Goal: Communication & Community: Answer question/provide support

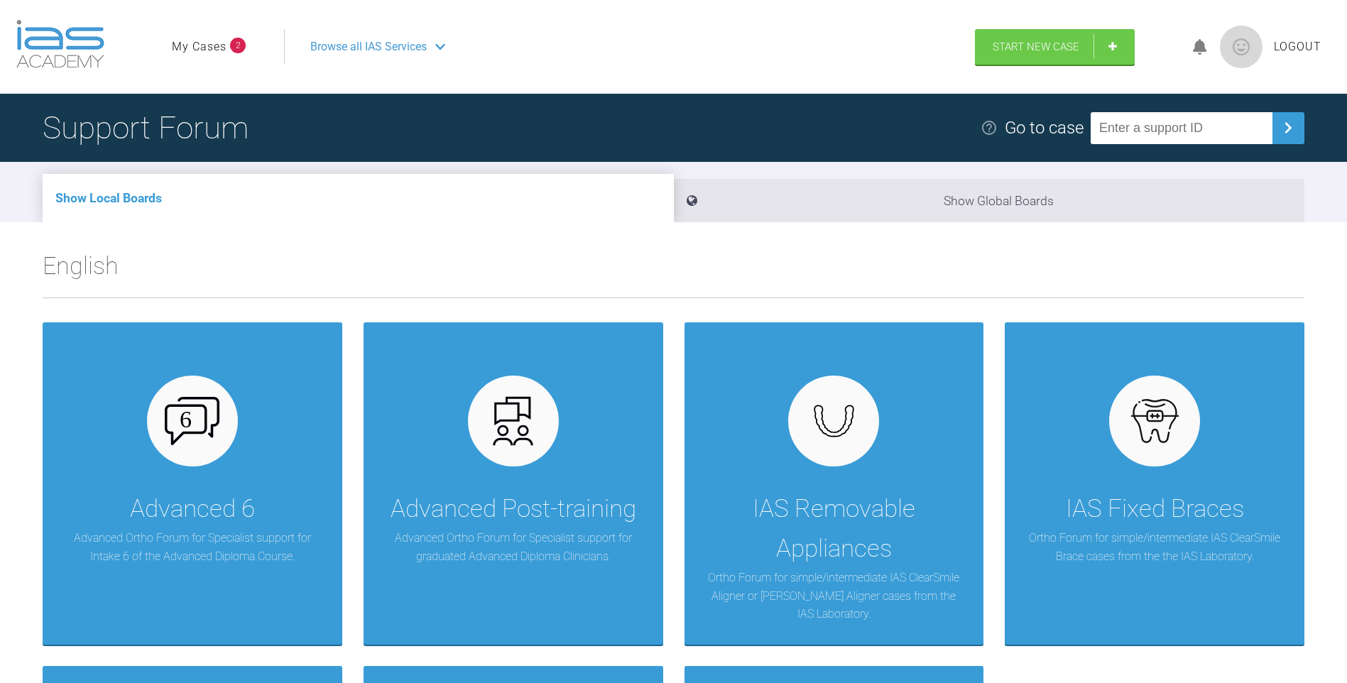
click at [212, 39] on link "My Cases" at bounding box center [199, 47] width 55 height 18
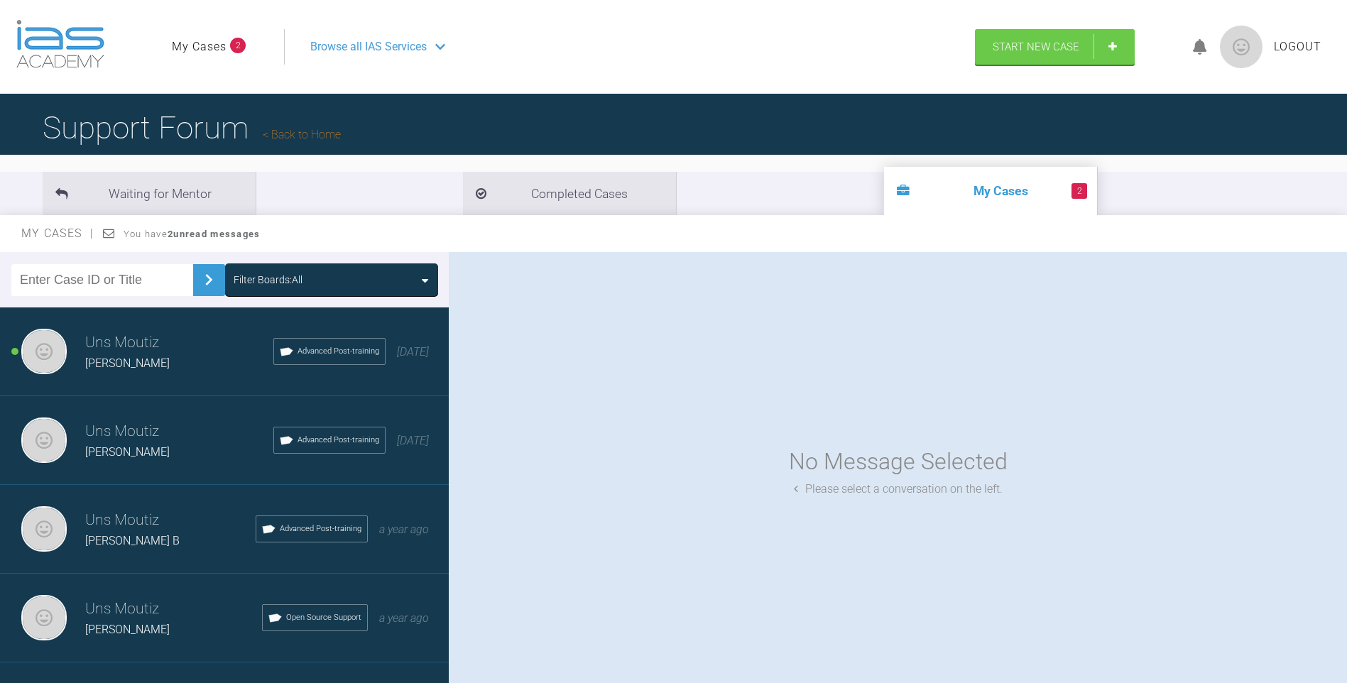
click at [145, 363] on div "[PERSON_NAME]" at bounding box center [179, 363] width 188 height 18
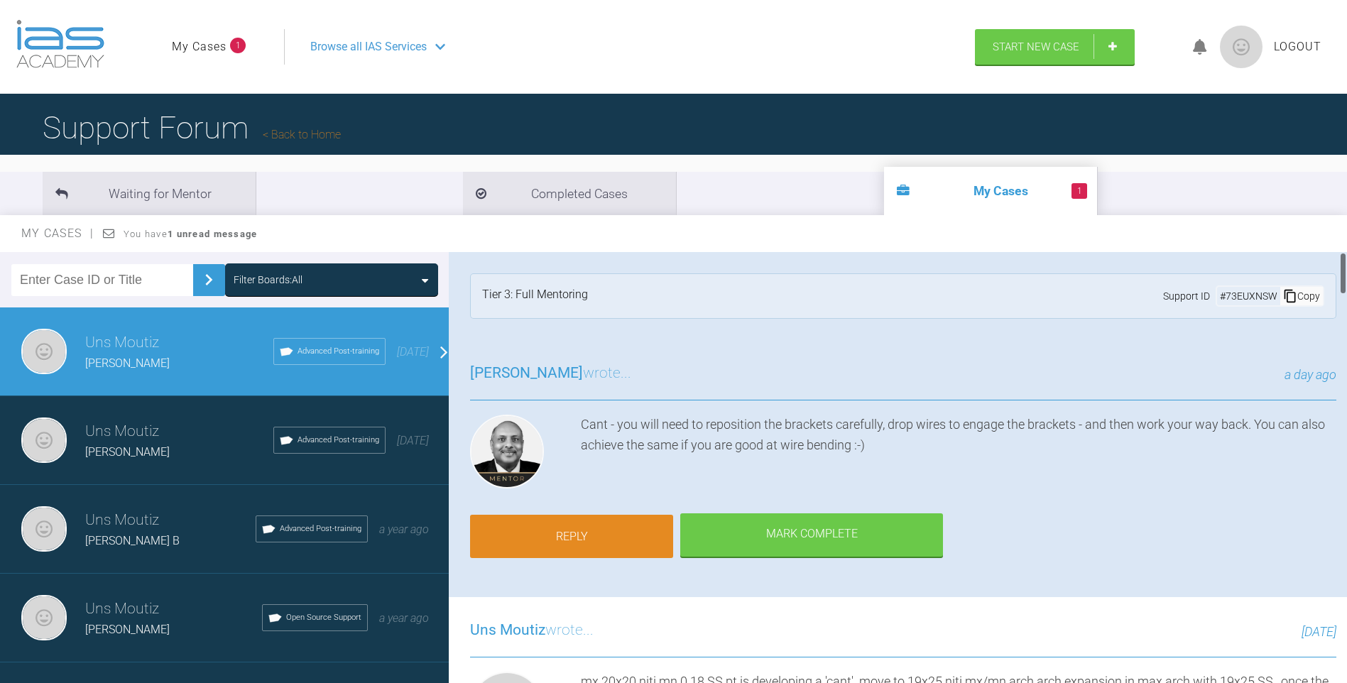
click at [584, 515] on link "Reply" at bounding box center [571, 537] width 203 height 44
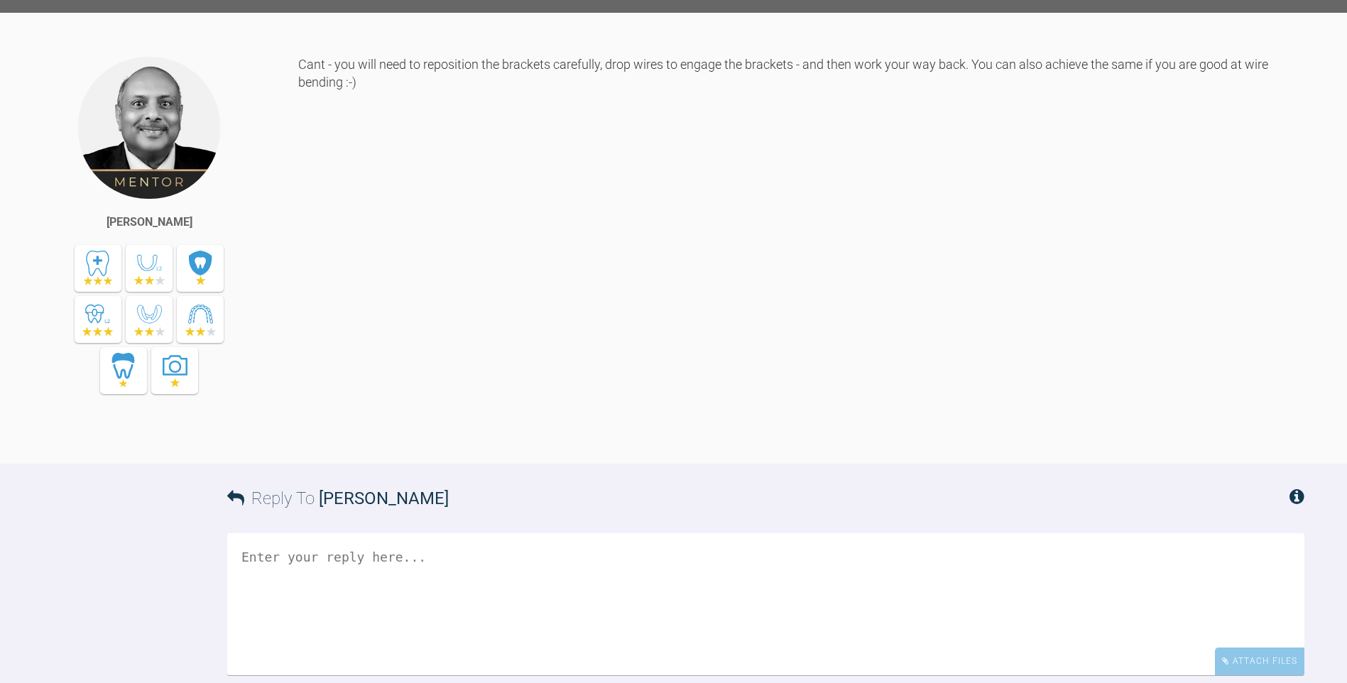
scroll to position [9082, 0]
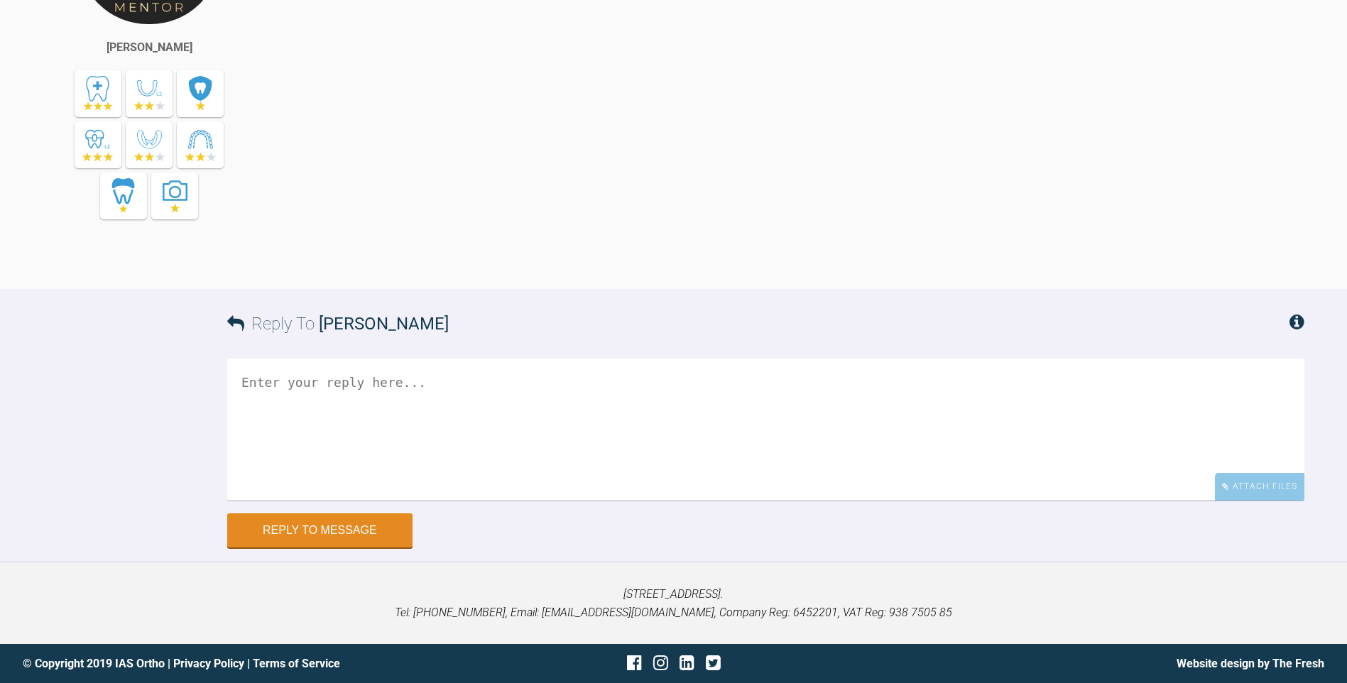
click at [488, 398] on textarea at bounding box center [765, 430] width 1077 height 142
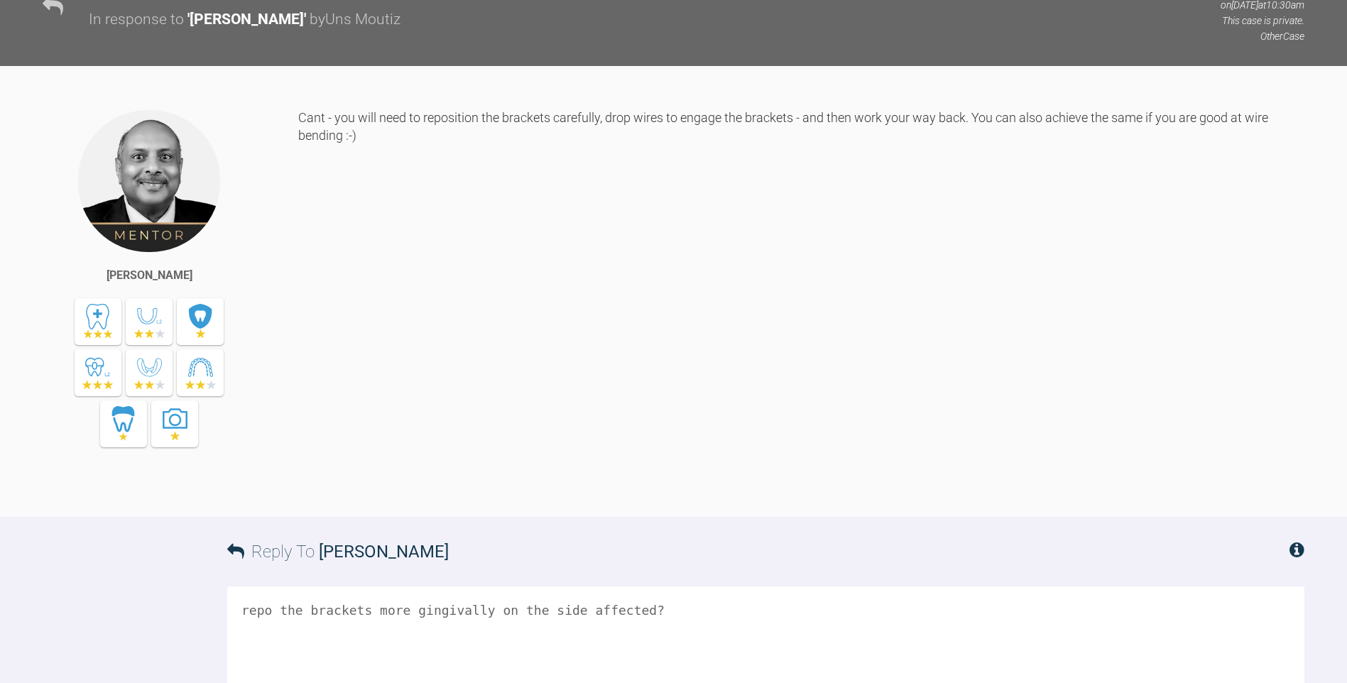
scroll to position [8869, 0]
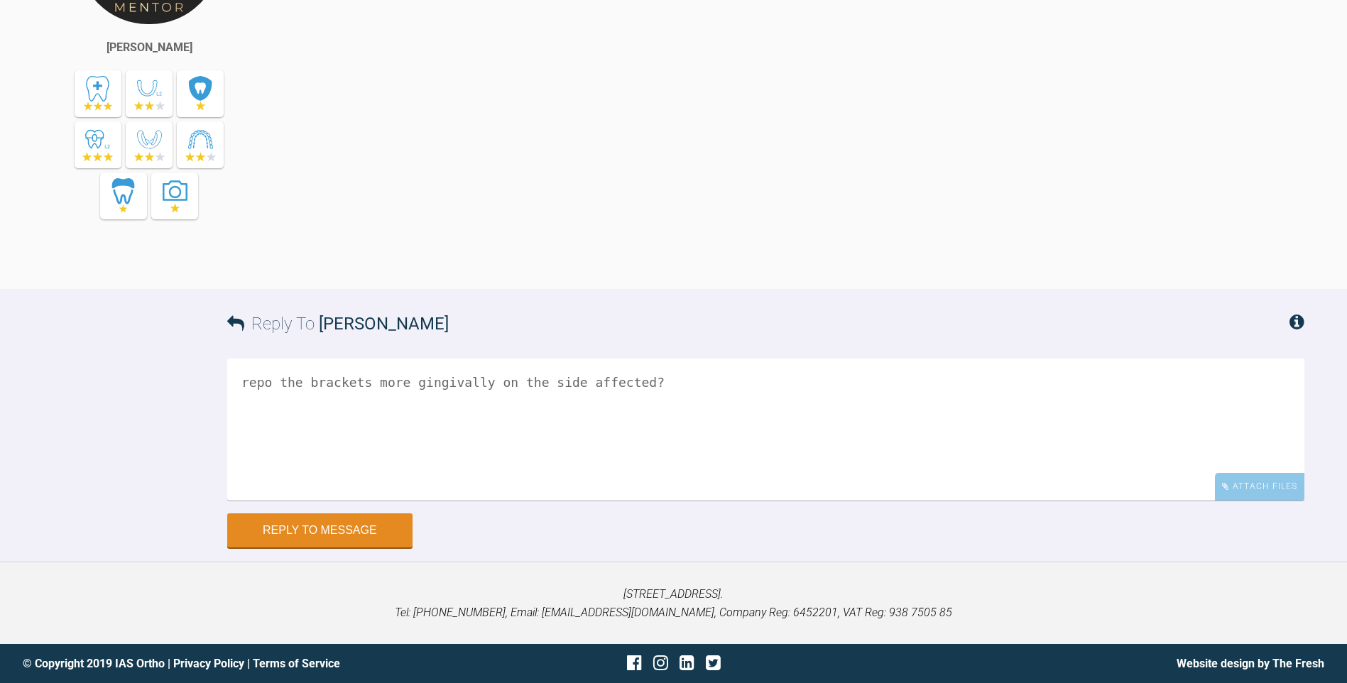
click at [654, 501] on textarea "repo the brackets more gingivally on the side affected?" at bounding box center [765, 430] width 1077 height 142
type textarea "repo the brackets more gingivally on the side affected?"
click at [253, 547] on button "Reply to Message" at bounding box center [319, 532] width 185 height 34
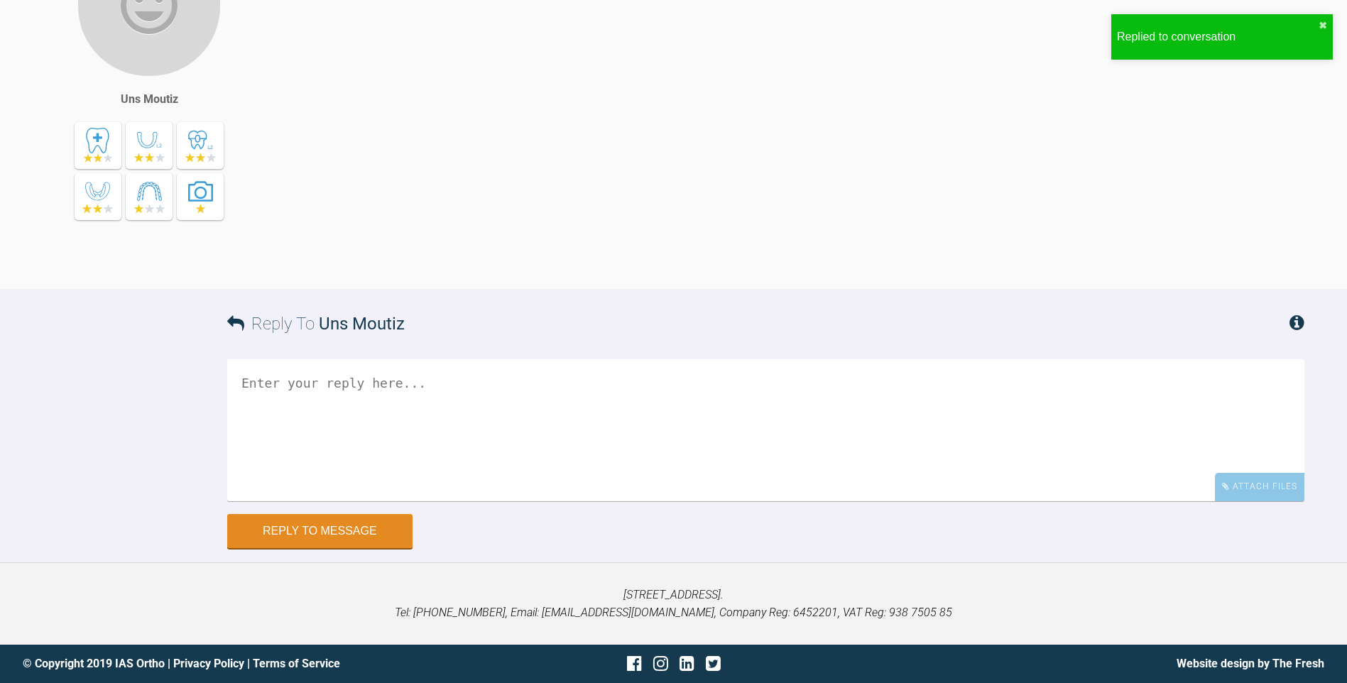
scroll to position [9573, 0]
